Goal: Information Seeking & Learning: Check status

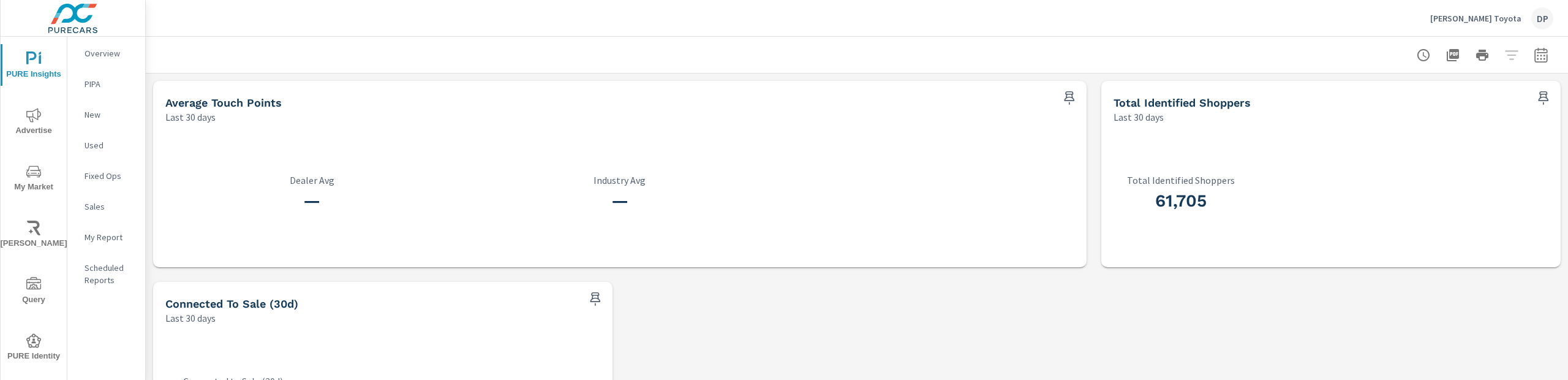
click at [99, 59] on p "Overview" at bounding box center [110, 53] width 51 height 12
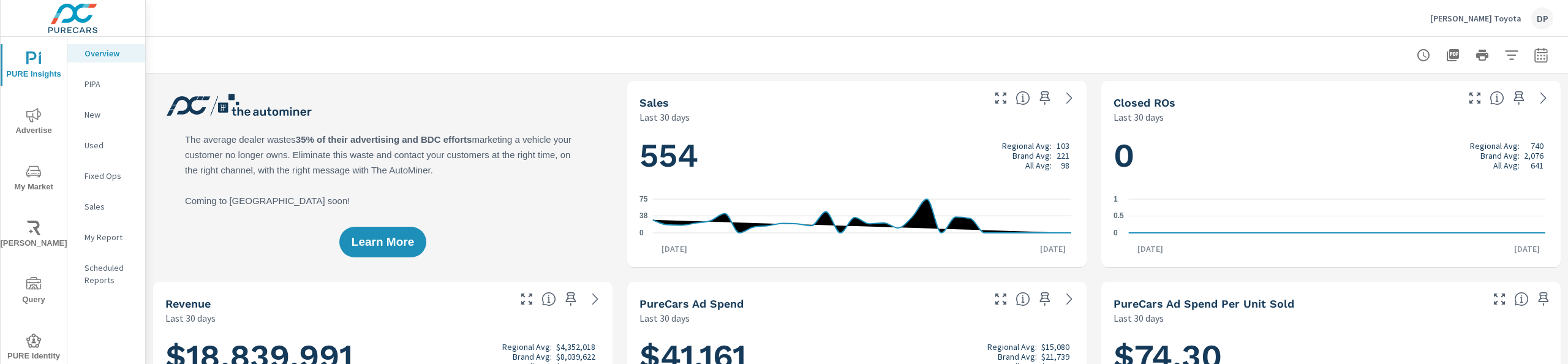
scroll to position [736, 0]
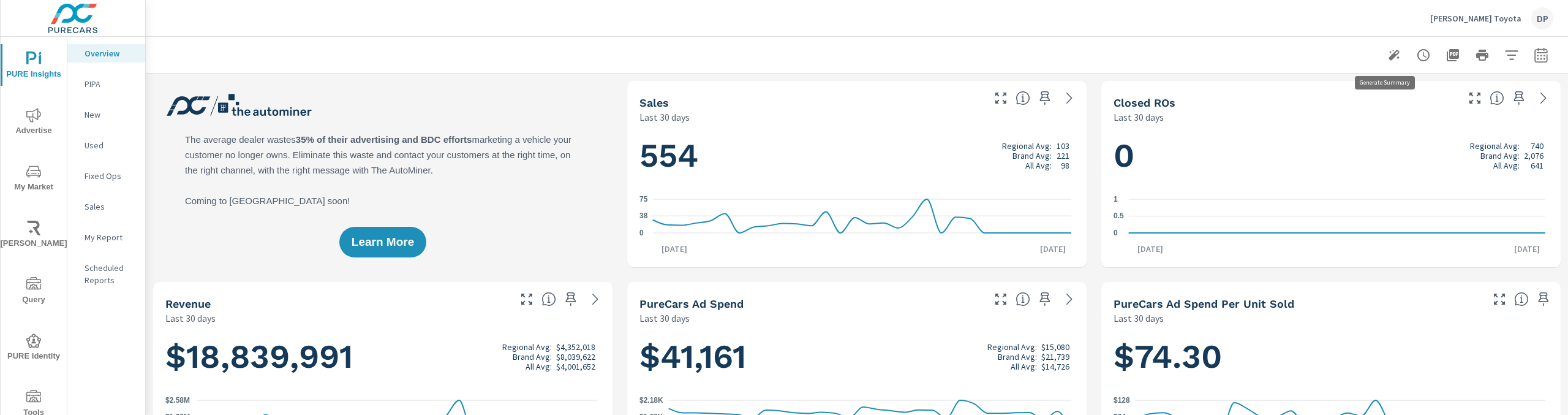
click at [1388, 57] on icon "button" at bounding box center [1393, 55] width 11 height 11
click at [1388, 51] on icon "button" at bounding box center [1393, 55] width 11 height 11
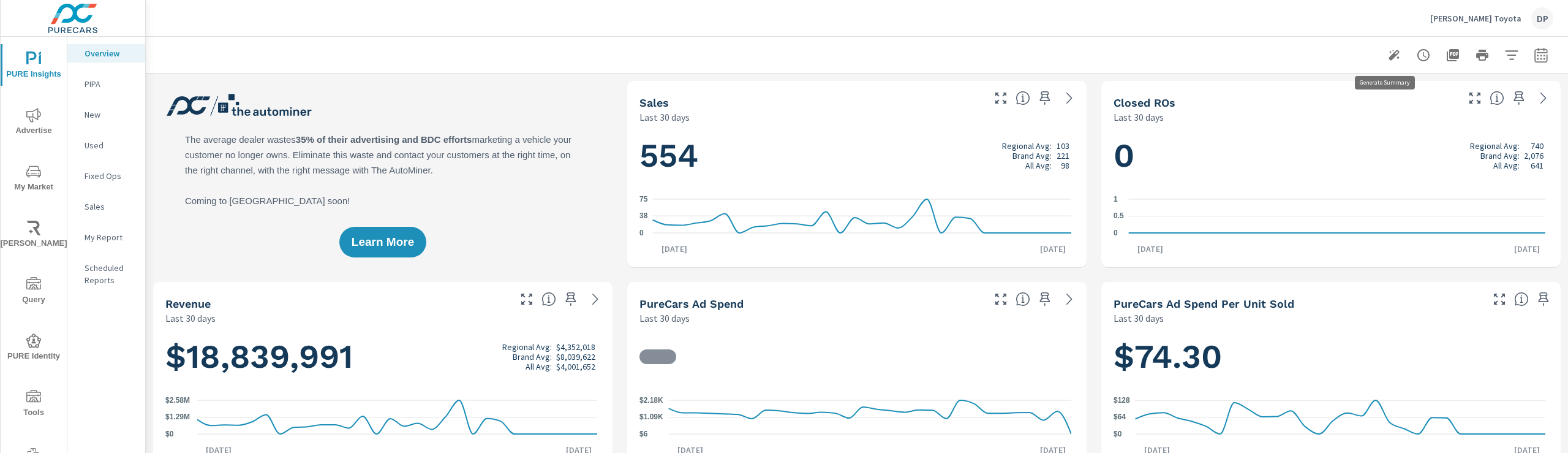
click at [1386, 56] on icon "button" at bounding box center [1393, 55] width 14 height 15
